Goal: Task Accomplishment & Management: Complete application form

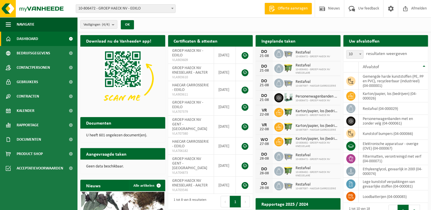
click at [246, 30] on div "Vestigingen (4/4) Alles selecteren Alles deselecteren Actieve selecteren GROEP …" at bounding box center [255, 24] width 354 height 15
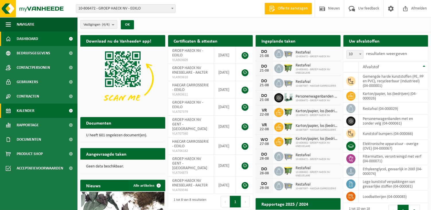
click at [40, 109] on link "Kalender" at bounding box center [39, 110] width 78 height 14
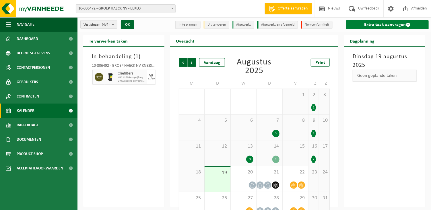
click at [392, 22] on link "Extra taak aanvragen" at bounding box center [387, 24] width 83 height 9
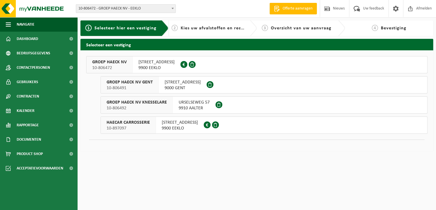
click at [152, 63] on span "ZEELAAN 19 A" at bounding box center [156, 62] width 36 height 6
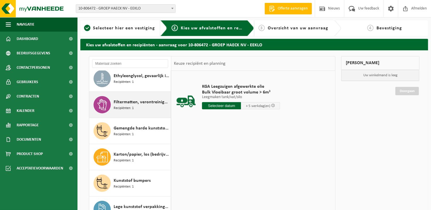
click at [135, 105] on div "Filtermatten, verontreinigd met verf Recipiënten: 1" at bounding box center [142, 104] width 56 height 17
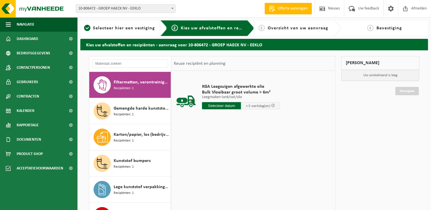
scroll to position [78, 0]
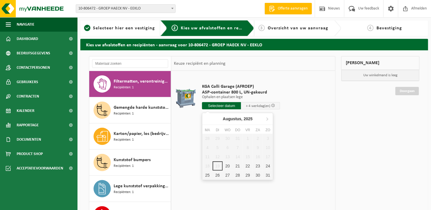
click at [220, 108] on input "text" at bounding box center [221, 105] width 39 height 7
click at [237, 165] on div "21" at bounding box center [238, 165] width 10 height 9
type input "Van 2025-08-21"
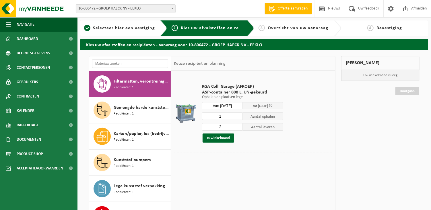
type input "1"
click at [238, 117] on input "1" at bounding box center [222, 115] width 41 height 7
type input "1"
click at [240, 127] on input "1" at bounding box center [222, 126] width 41 height 7
click at [258, 181] on div "KGA Colli Garage (AFROEP) ASP-container 800 L, UN-gekeurd Ophalen en plaatsen l…" at bounding box center [253, 157] width 164 height 172
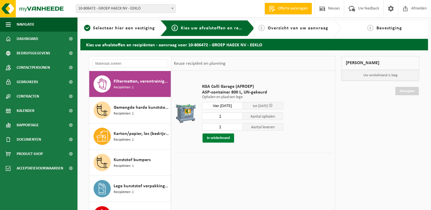
click at [219, 138] on button "In winkelmand" at bounding box center [219, 137] width 32 height 9
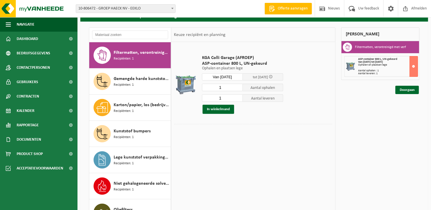
scroll to position [0, 0]
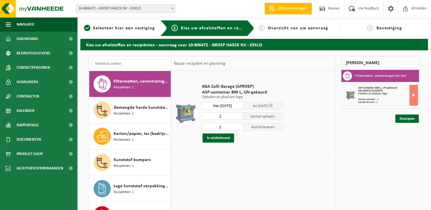
click at [218, 159] on div at bounding box center [253, 156] width 158 height 9
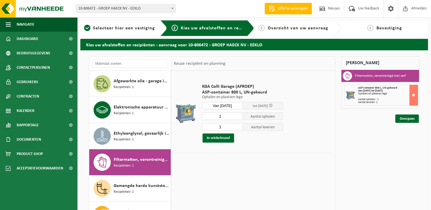
click at [317, 148] on td "KGA Colli Garage (AFROEP) ASP-container 800 L, UN-gekeurd Ophalen en plaatsen l…" at bounding box center [265, 113] width 135 height 79
click at [329, 149] on td "KGA Colli Garage (AFROEP) ASP-container 800 L, UN-gekeurd Ophalen en plaatsen l…" at bounding box center [265, 113] width 135 height 79
click at [408, 117] on link "Doorgaan" at bounding box center [408, 118] width 24 height 8
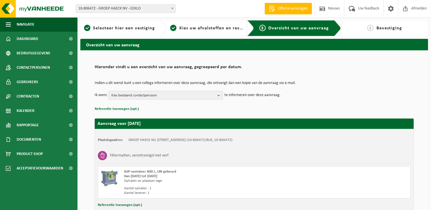
click at [158, 98] on span "Kies bestaand contactpersoon" at bounding box center [163, 95] width 104 height 9
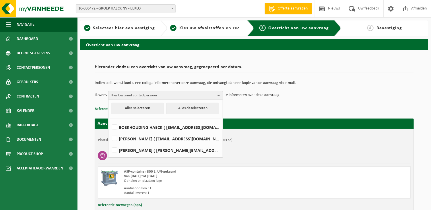
click at [156, 96] on span "Kies bestaand contactpersoon" at bounding box center [163, 95] width 104 height 9
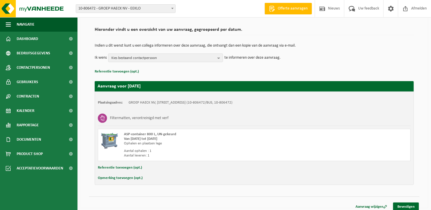
scroll to position [41, 0]
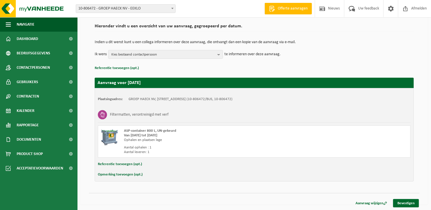
drag, startPoint x: 124, startPoint y: 128, endPoint x: 208, endPoint y: 148, distance: 87.1
click at [208, 148] on div "ASP-container 800 L, UN-gekeurd Van 2025-08-21 tot 2025-08-27 Ophalen en plaats…" at bounding box center [200, 141] width 153 height 26
click at [208, 148] on div "Aantal ophalen : 1" at bounding box center [200, 147] width 153 height 5
click at [409, 204] on link "Bevestigen" at bounding box center [406, 203] width 26 height 8
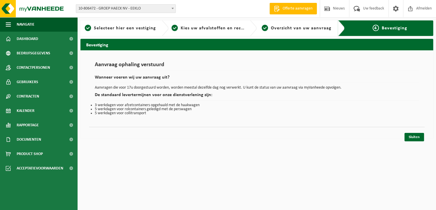
click at [114, 87] on p "Aanvragen die voor 17u doorgestuurd worden, worden meestal dezelfde dag nog ver…" at bounding box center [257, 88] width 324 height 4
click at [208, 121] on div "Aanvraag ophaling verstuurd Wanneer voeren wij uw aanvraag uit? Aanvragen die v…" at bounding box center [256, 94] width 353 height 88
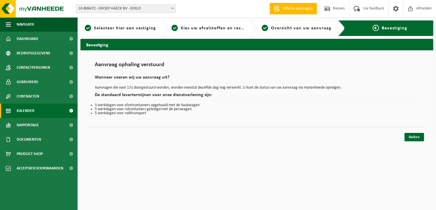
click at [32, 115] on span "Kalender" at bounding box center [26, 110] width 18 height 14
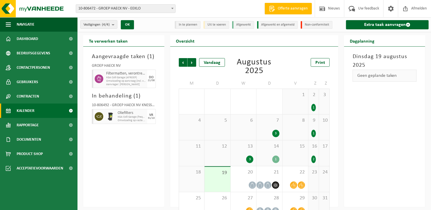
drag, startPoint x: 128, startPoint y: 147, endPoint x: 157, endPoint y: 146, distance: 29.3
click at [128, 147] on div "Aangevraagde taken ( 1 ) GROEP HAECK NV Filtermatten, verontreinigd met verf KG…" at bounding box center [123, 127] width 81 height 160
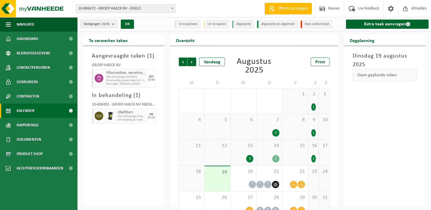
scroll to position [13, 0]
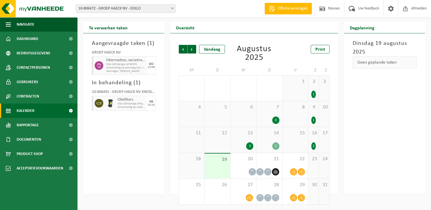
click at [154, 152] on div "Aangevraagde taken ( 1 ) GROEP HAECK NV Filtermatten, verontreinigd met verf KG…" at bounding box center [123, 113] width 81 height 160
click at [158, 144] on div "Aangevraagde taken ( 1 ) GROEP HAECK NV Filtermatten, verontreinigd met verf KG…" at bounding box center [123, 113] width 81 height 160
drag, startPoint x: 115, startPoint y: 193, endPoint x: 125, endPoint y: 181, distance: 15.7
click at [115, 192] on div "Aangevraagde taken ( 1 ) GROEP HAECK NV Filtermatten, verontreinigd met verf KG…" at bounding box center [123, 113] width 81 height 160
click at [138, 165] on div "Aangevraagde taken ( 1 ) GROEP HAECK NV Filtermatten, verontreinigd met verf KG…" at bounding box center [123, 113] width 81 height 160
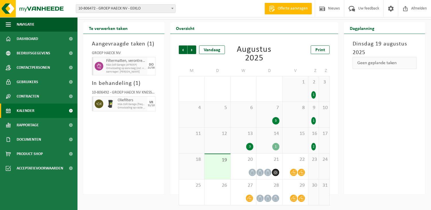
scroll to position [0, 0]
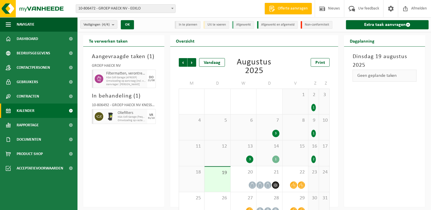
click at [133, 152] on div "Aangevraagde taken ( 1 ) GROEP HAECK NV Filtermatten, verontreinigd met verf KG…" at bounding box center [123, 127] width 81 height 160
click at [141, 171] on div "Aangevraagde taken ( 1 ) GROEP HAECK NV Filtermatten, verontreinigd met verf KG…" at bounding box center [123, 127] width 81 height 160
click at [428, 138] on div "Dagplanning Dinsdag 19 augustus 2025 Geen geplande taken" at bounding box center [384, 121] width 87 height 172
drag, startPoint x: 111, startPoint y: 136, endPoint x: 91, endPoint y: 116, distance: 28.0
click at [111, 136] on div "Aangevraagde taken ( 1 ) GROEP HAECK NV Filtermatten, verontreinigd met verf KG…" at bounding box center [123, 127] width 81 height 160
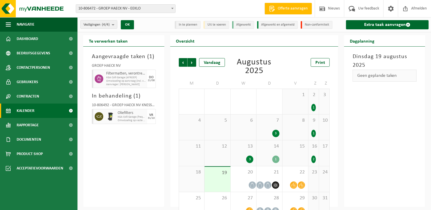
click at [132, 150] on div "Aangevraagde taken ( 1 ) GROEP HAECK NV Filtermatten, verontreinigd met verf KG…" at bounding box center [123, 127] width 81 height 160
click at [133, 146] on div "Aangevraagde taken ( 1 ) GROEP HAECK NV Filtermatten, verontreinigd met verf KG…" at bounding box center [123, 127] width 81 height 160
click at [383, 122] on div "Dinsdag 19 augustus 2025 Geen geplande taken" at bounding box center [384, 127] width 81 height 160
click at [123, 199] on div "Aangevraagde taken ( 1 ) GROEP HAECK NV Filtermatten, verontreinigd met verf KG…" at bounding box center [123, 127] width 81 height 160
click at [39, 110] on link "Kalender" at bounding box center [39, 110] width 78 height 14
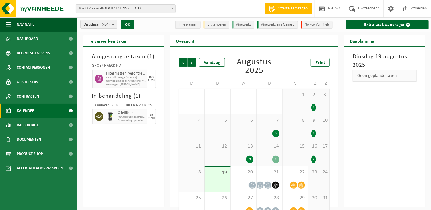
click at [166, 146] on div "Te verwerken taken Aangevraagde taken ( 1 ) GROEP HAECK NV Filtermatten, veront…" at bounding box center [123, 121] width 87 height 172
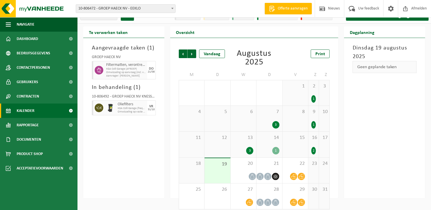
scroll to position [13, 0]
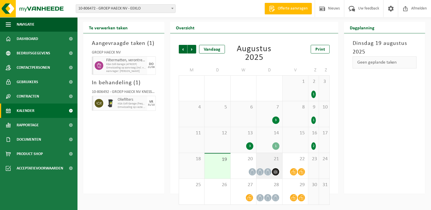
click at [269, 162] on div "21" at bounding box center [270, 166] width 26 height 26
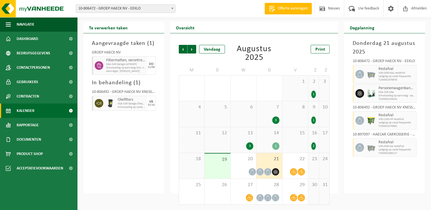
click at [259, 163] on div "21" at bounding box center [270, 166] width 26 height 26
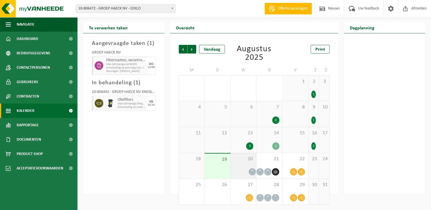
click at [254, 161] on div "20" at bounding box center [244, 166] width 26 height 26
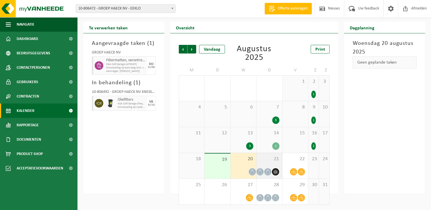
click at [277, 158] on span "21" at bounding box center [270, 159] width 20 height 6
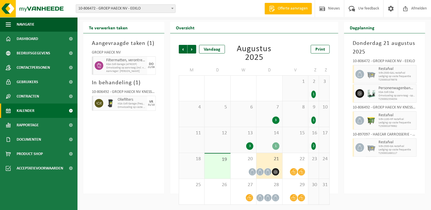
click at [133, 154] on div "Aangevraagde taken ( 1 ) GROEP HAECK NV Filtermatten, verontreinigd met verf KG…" at bounding box center [123, 113] width 81 height 160
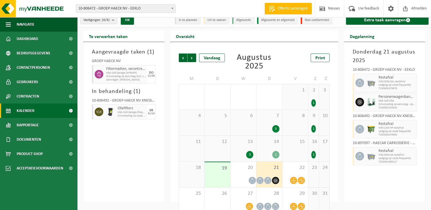
scroll to position [0, 0]
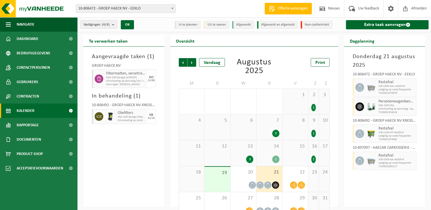
click at [147, 188] on div "Aangevraagde taken ( 1 ) GROEP HAECK NV Filtermatten, verontreinigd met verf KG…" at bounding box center [123, 127] width 81 height 160
click at [147, 184] on div "Aangevraagde taken ( 1 ) GROEP HAECK NV Filtermatten, verontreinigd met verf KG…" at bounding box center [123, 127] width 81 height 160
click at [46, 111] on link "Kalender" at bounding box center [39, 110] width 78 height 14
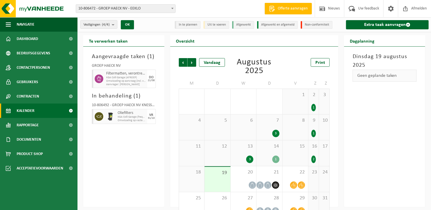
click at [166, 167] on div "Te verwerken taken Aangevraagde taken ( 1 ) GROEP HAECK NV Filtermatten, veront…" at bounding box center [123, 121] width 87 height 172
click at [151, 156] on div "Aangevraagde taken ( 1 ) GROEP HAECK NV Filtermatten, verontreinigd met verf KG…" at bounding box center [123, 127] width 81 height 160
click at [130, 168] on div "Aangevraagde taken ( 1 ) GROEP HAECK NV Filtermatten, verontreinigd met verf KG…" at bounding box center [123, 127] width 81 height 160
click at [166, 139] on div "Te verwerken taken Aangevraagde taken ( 1 ) GROEP HAECK NV Filtermatten, veront…" at bounding box center [123, 121] width 87 height 172
